Goal: Check status

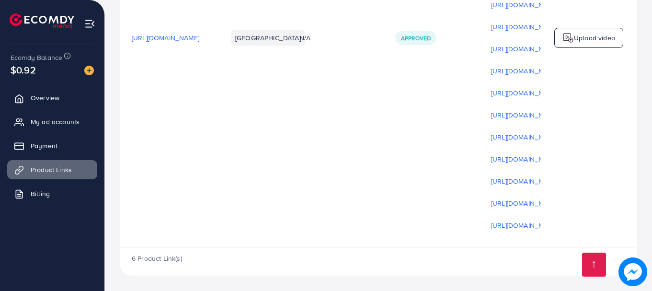
scroll to position [943, 0]
drag, startPoint x: 425, startPoint y: 244, endPoint x: 483, endPoint y: 244, distance: 58.4
click at [483, 244] on tr "[URL][DOMAIN_NAME] [GEOGRAPHIC_DATA] N/A Approved [URL][DOMAIN_NAME] [URL][DOMA…" at bounding box center [440, 38] width 641 height 419
click at [469, 244] on td "Approved" at bounding box center [432, 38] width 96 height 419
drag, startPoint x: 506, startPoint y: 241, endPoint x: 524, endPoint y: 237, distance: 18.7
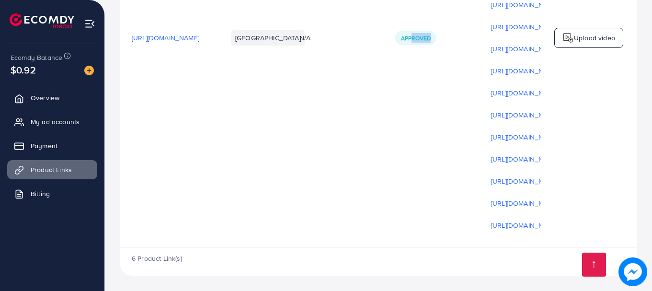
click at [479, 237] on td "Approved" at bounding box center [432, 38] width 96 height 419
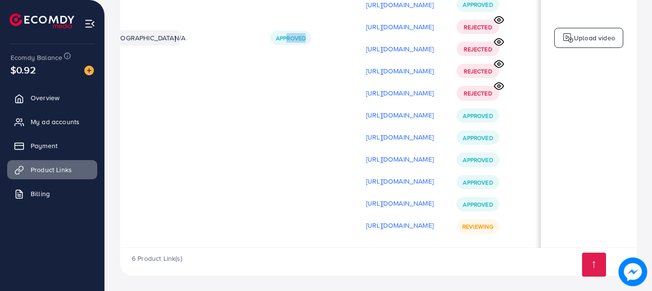
scroll to position [0, 242]
click at [523, 249] on div "6 Product Link(s)" at bounding box center [378, 262] width 516 height 28
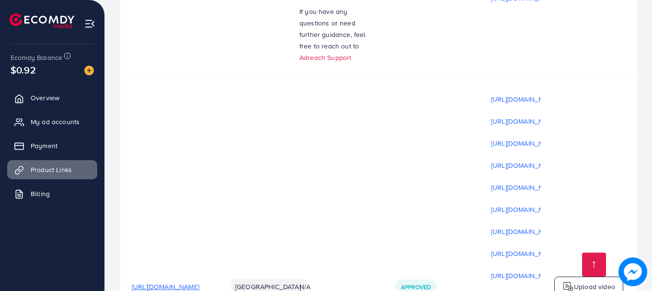
scroll to position [943, 0]
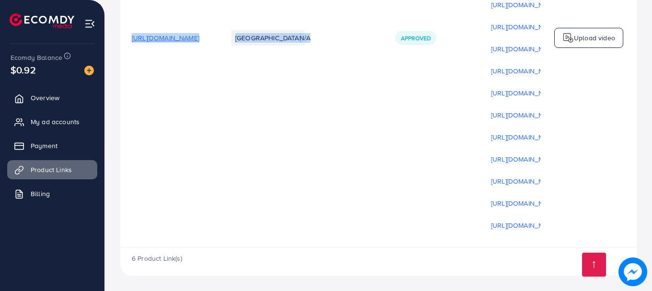
drag, startPoint x: 461, startPoint y: 244, endPoint x: 493, endPoint y: 248, distance: 32.3
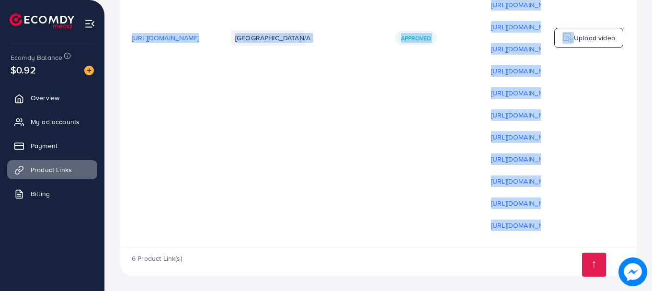
drag, startPoint x: 470, startPoint y: 247, endPoint x: 568, endPoint y: 234, distance: 99.5
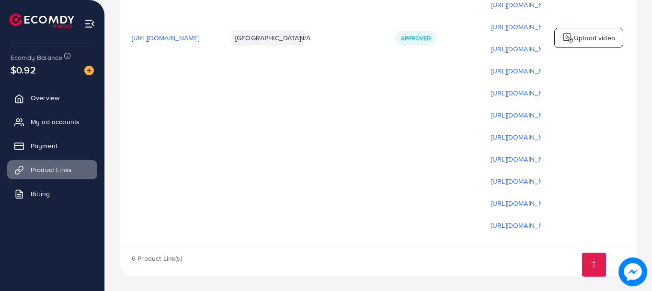
click at [514, 254] on div "6 Product Link(s)" at bounding box center [378, 262] width 516 height 28
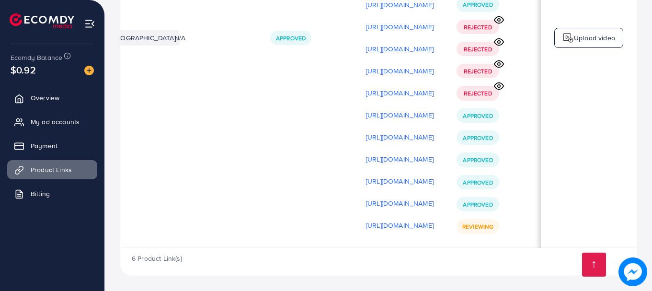
scroll to position [0, 242]
